Goal: Information Seeking & Learning: Learn about a topic

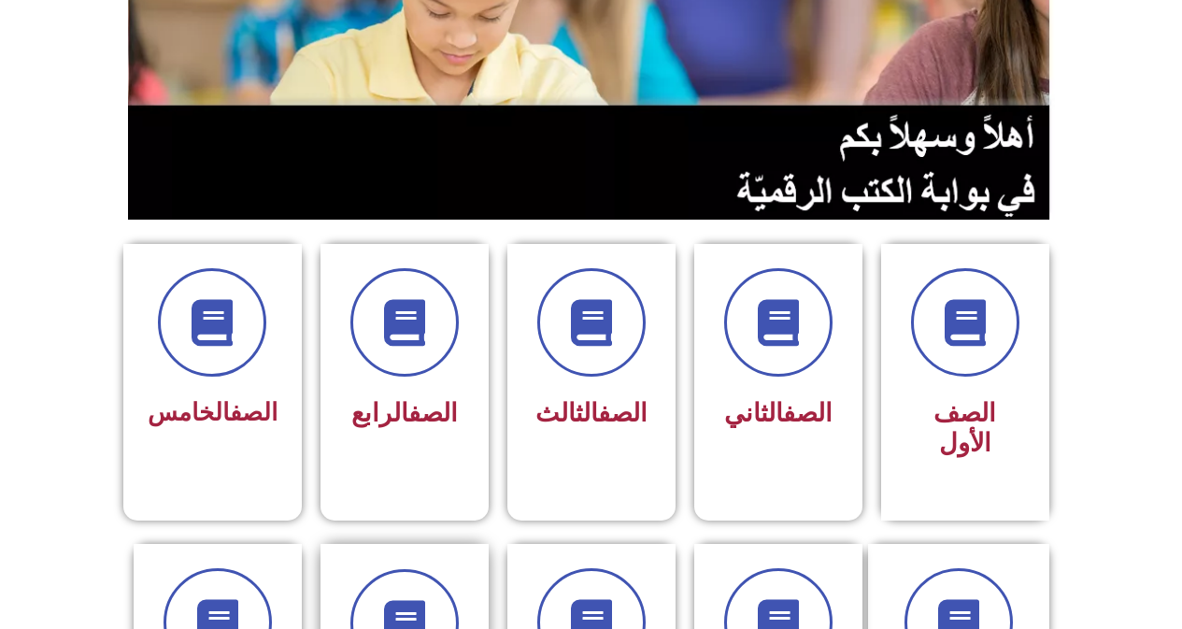
scroll to position [561, 0]
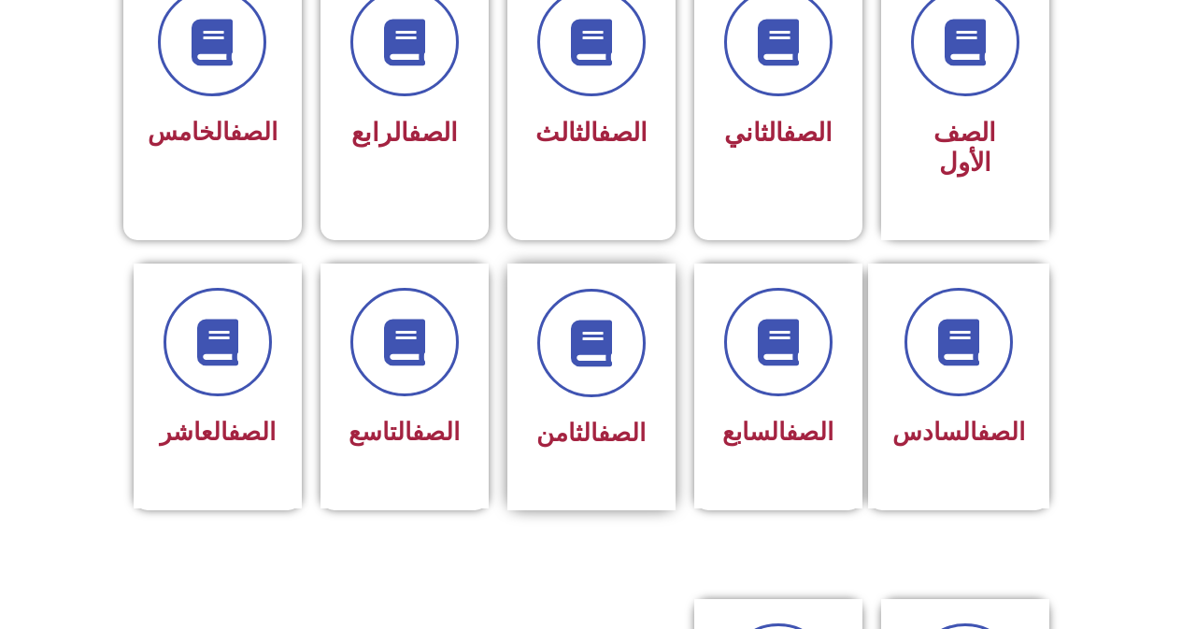
click at [527, 419] on div "الصف الثامن" at bounding box center [592, 387] width 168 height 247
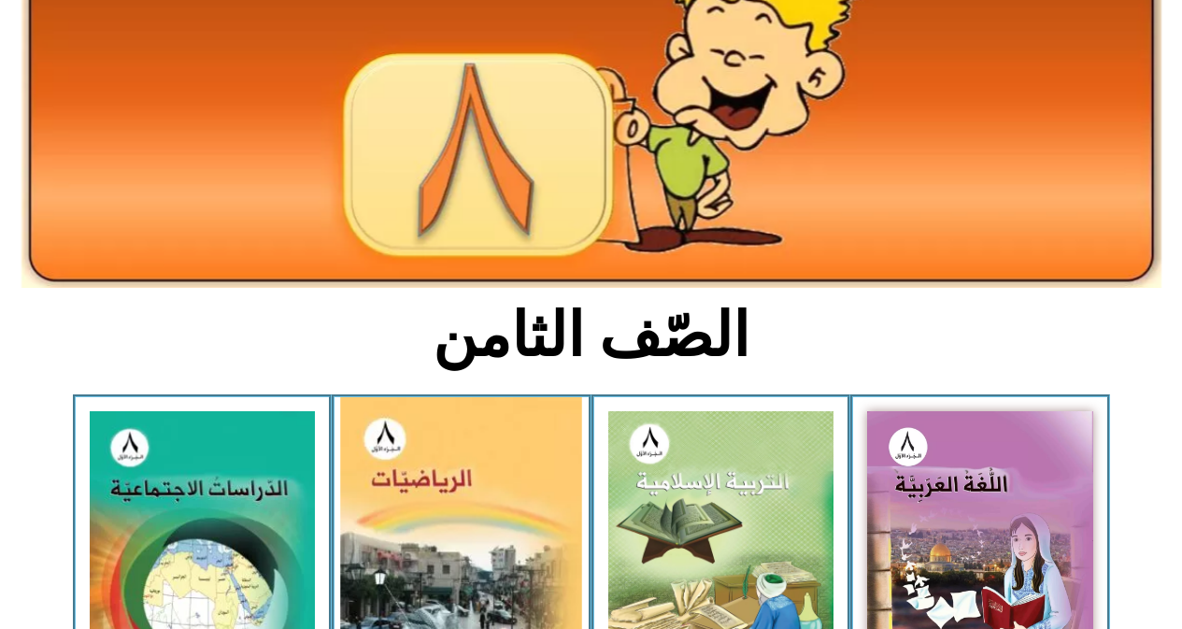
scroll to position [187, 0]
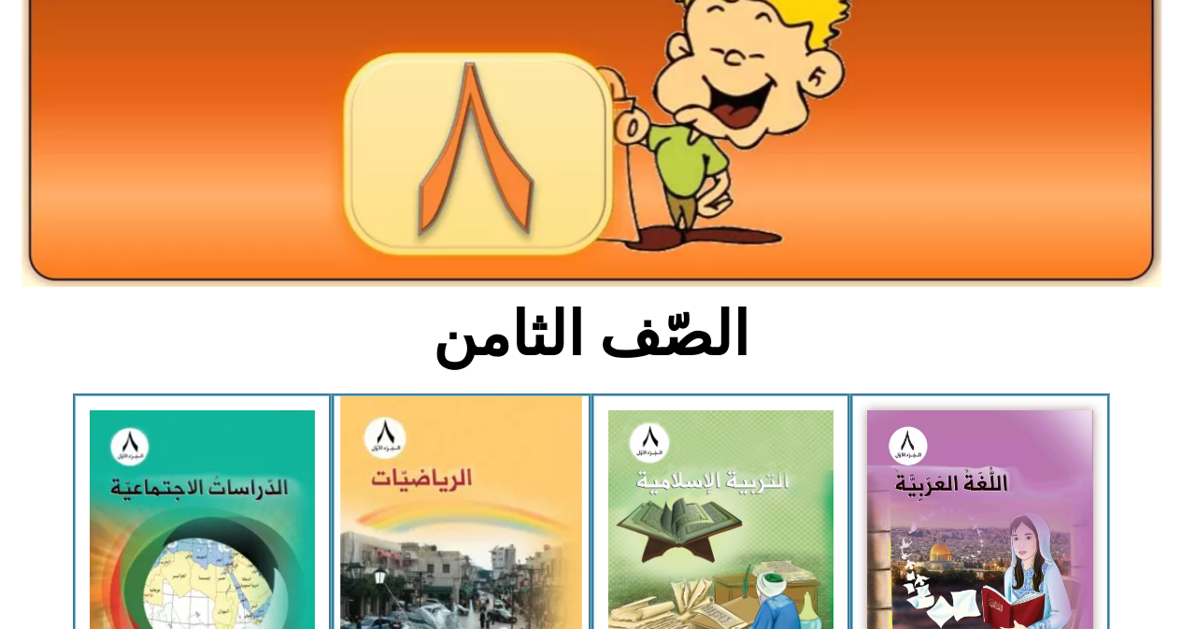
click at [458, 556] on img at bounding box center [462, 550] width 242 height 308
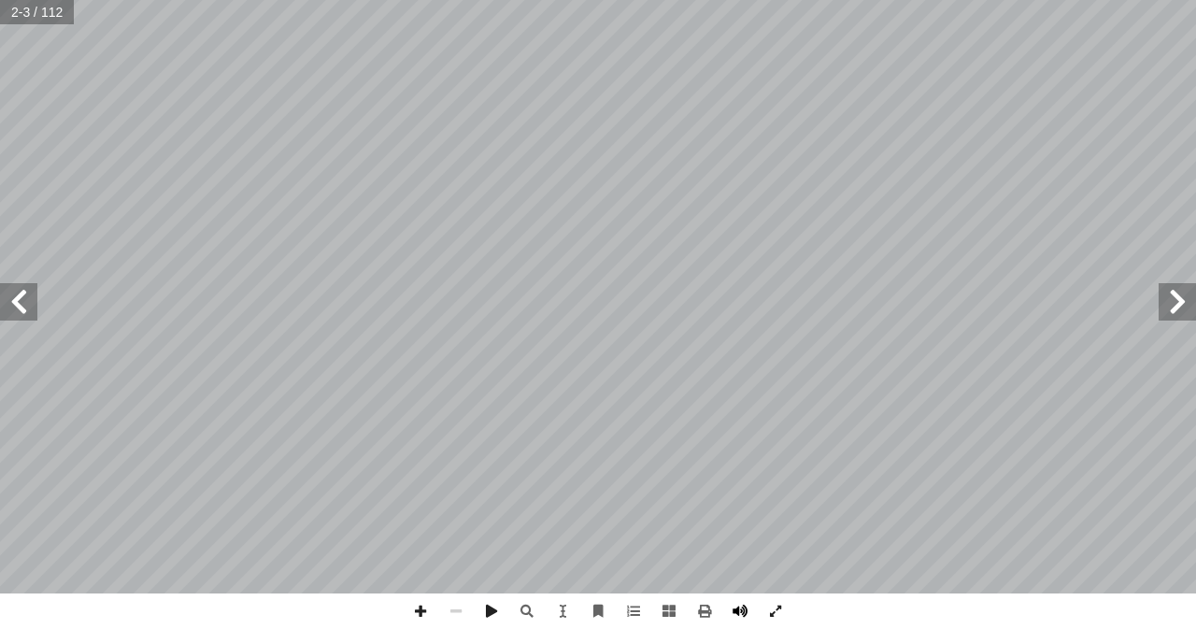
click at [741, 619] on span at bounding box center [740, 611] width 36 height 36
click at [0, 0] on html "الصفحة الرئيسية الصف الأول الصف الثاني الصف الثالث الصف الرابع الصف الخامس الصف…" at bounding box center [598, 85] width 1196 height 170
click at [7, 310] on span at bounding box center [18, 301] width 37 height 37
click at [1172, 306] on span at bounding box center [1177, 301] width 37 height 37
click at [1180, 298] on span at bounding box center [1177, 301] width 37 height 37
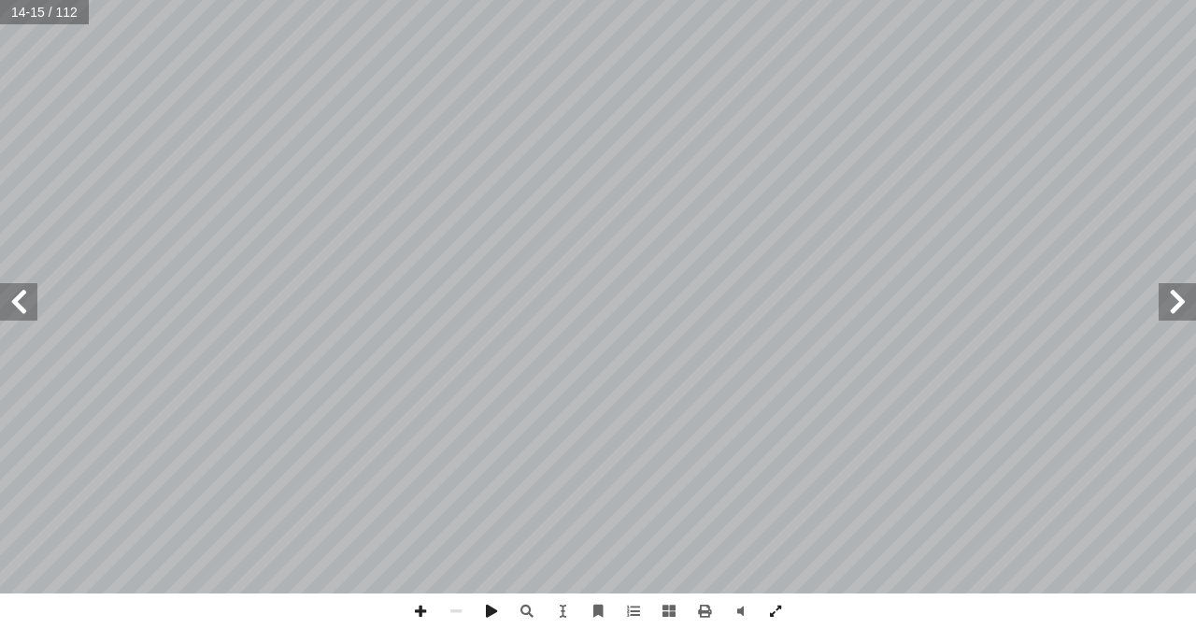
click at [1180, 298] on span at bounding box center [1177, 301] width 37 height 37
click at [31, 307] on span at bounding box center [18, 301] width 37 height 37
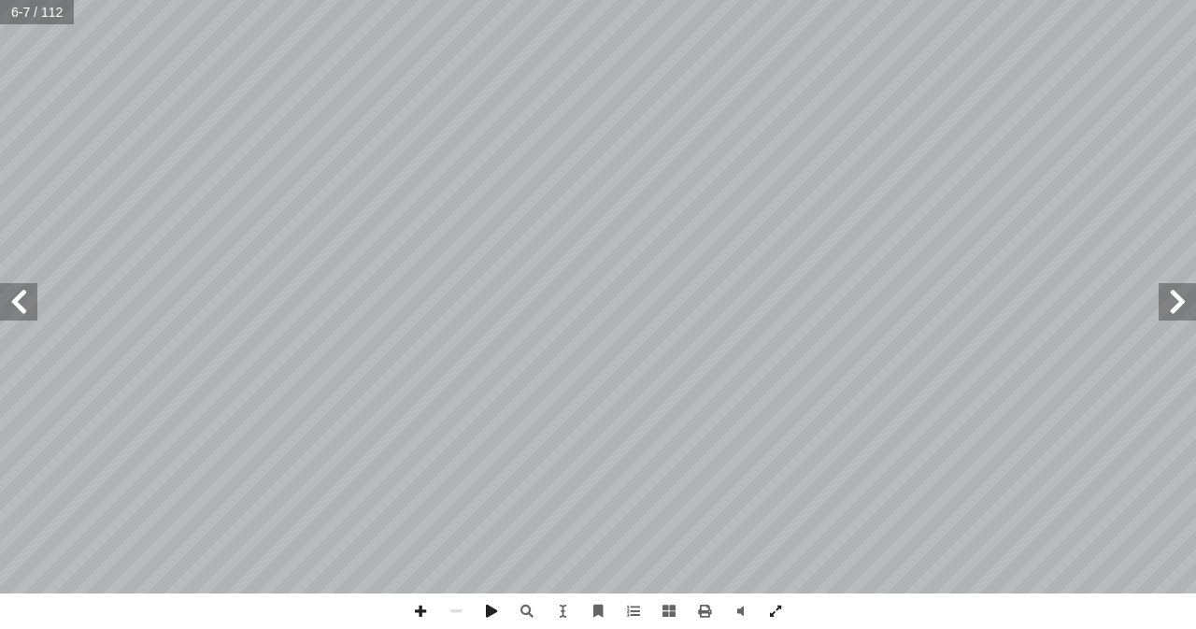
click at [1176, 297] on span at bounding box center [1177, 301] width 37 height 37
click at [0, 288] on span at bounding box center [18, 301] width 37 height 37
click at [0, 296] on span at bounding box center [18, 301] width 37 height 37
click at [26, 316] on span at bounding box center [18, 301] width 37 height 37
click at [413, 606] on span at bounding box center [421, 611] width 36 height 36
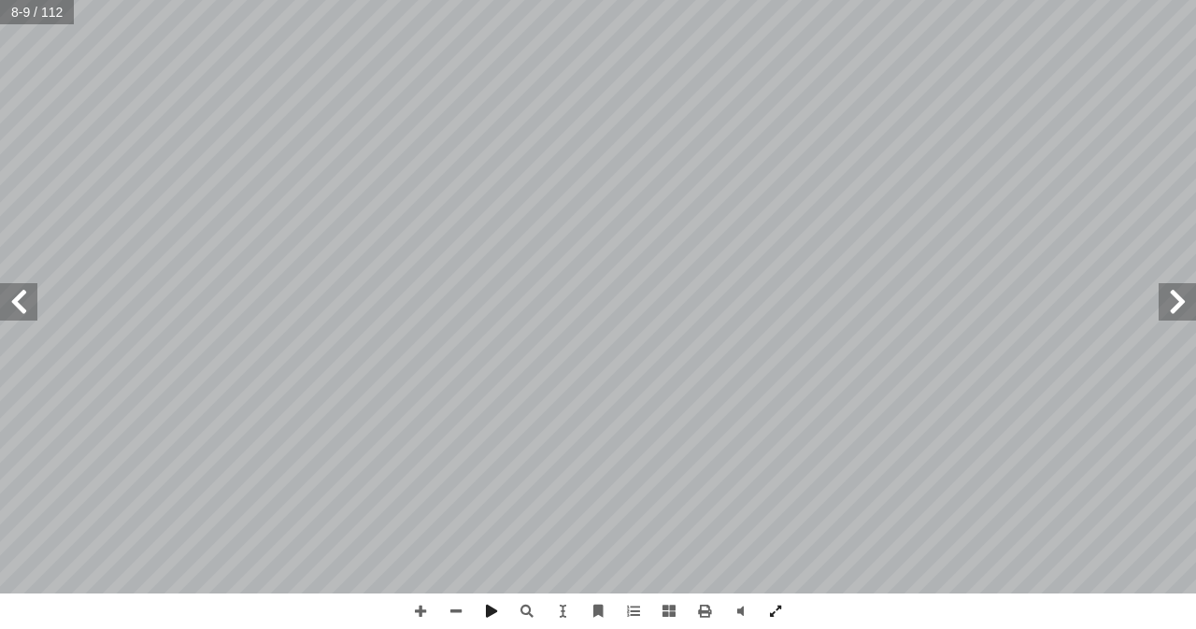
click at [28, 307] on span at bounding box center [18, 301] width 37 height 37
click at [424, 609] on span at bounding box center [421, 611] width 36 height 36
click at [544, 170] on html "الصفحة الرئيسية الصف الأول الصف الثاني الصف الثالث الصف الرابع الصف الخامس الصف…" at bounding box center [598, 85] width 1196 height 170
click at [26, 307] on span at bounding box center [18, 301] width 37 height 37
click at [17, 307] on span at bounding box center [18, 301] width 37 height 37
